Goal: Information Seeking & Learning: Learn about a topic

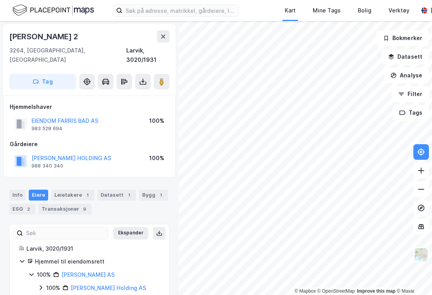
click at [66, 204] on div "Transaksjoner 9" at bounding box center [64, 209] width 53 height 11
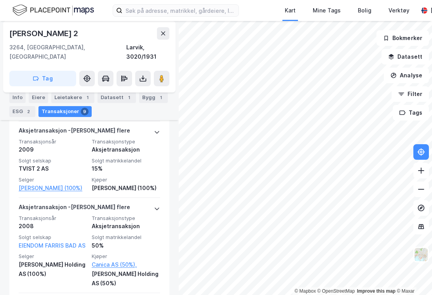
scroll to position [491, 0]
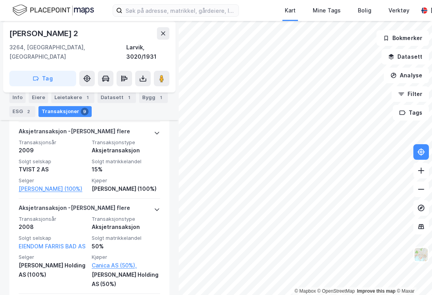
click at [169, 36] on button at bounding box center [163, 33] width 12 height 12
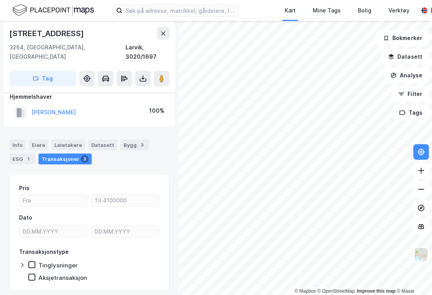
scroll to position [10, 0]
click at [70, 140] on div "Leietakere" at bounding box center [68, 145] width 34 height 11
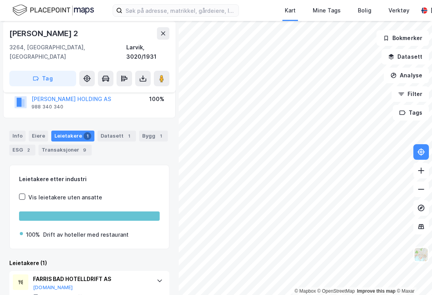
scroll to position [58, 0]
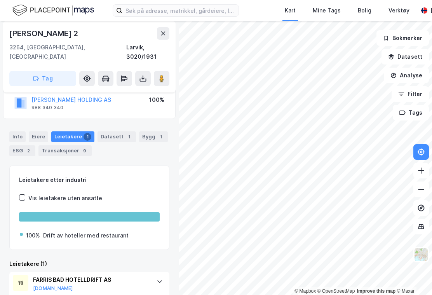
click at [166, 31] on icon at bounding box center [163, 33] width 6 height 6
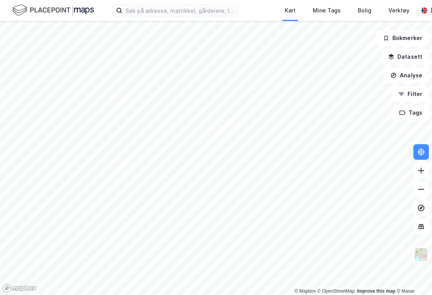
click at [404, 50] on div "Åpne Supervisor portalen" at bounding box center [437, 47] width 69 height 9
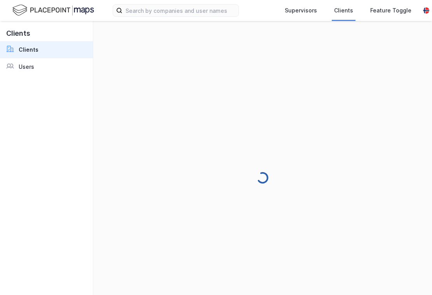
click at [29, 70] on div "Users" at bounding box center [27, 66] width 16 height 9
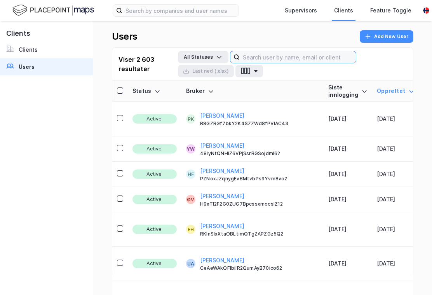
click at [281, 60] on input at bounding box center [298, 57] width 116 height 12
click at [265, 54] on input at bounding box center [298, 57] width 116 height 12
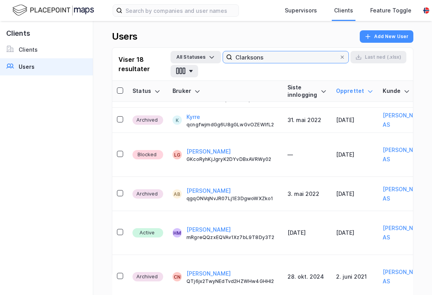
scroll to position [219, 0]
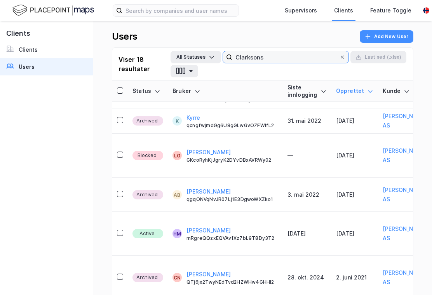
type input "Clarksons"
click at [195, 55] on button "All Statuses" at bounding box center [196, 57] width 51 height 12
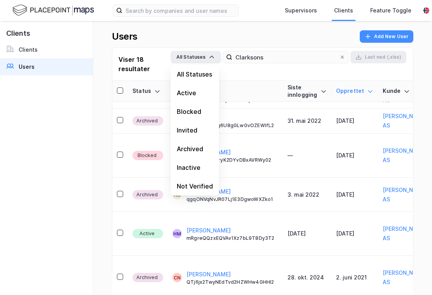
click at [181, 93] on div "Active" at bounding box center [195, 93] width 49 height 19
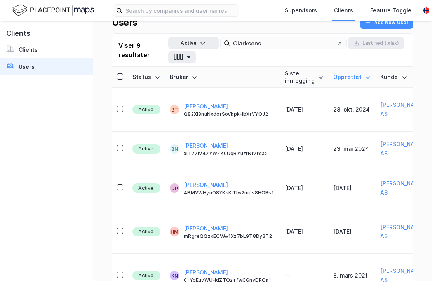
scroll to position [14, 0]
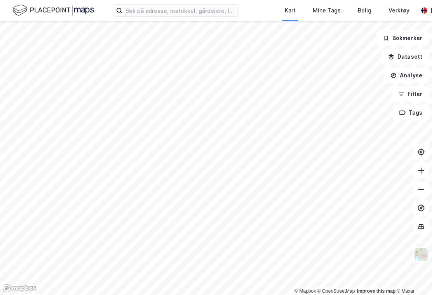
click at [416, 155] on button at bounding box center [422, 152] width 16 height 16
